Goal: Find specific page/section: Find specific page/section

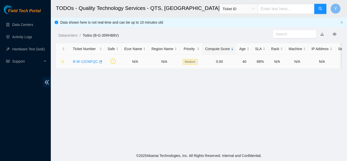
scroll to position [156, 0]
click at [22, 25] on link "Data Centers" at bounding box center [22, 25] width 21 height 4
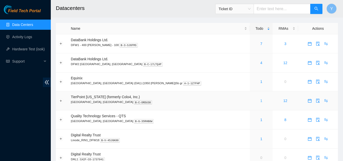
click at [260, 101] on link "1" at bounding box center [261, 100] width 2 height 4
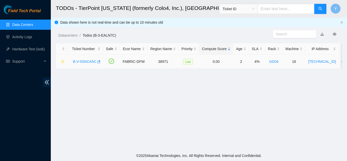
click at [89, 62] on link "B-V-5SNCA5C" at bounding box center [84, 61] width 23 height 4
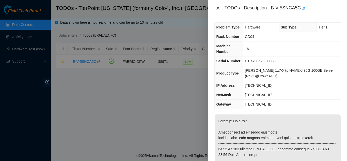
click at [217, 8] on icon "close" at bounding box center [218, 8] width 4 height 4
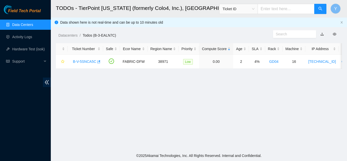
click at [28, 23] on link "Data Centers" at bounding box center [22, 25] width 21 height 4
